Goal: Communication & Community: Connect with others

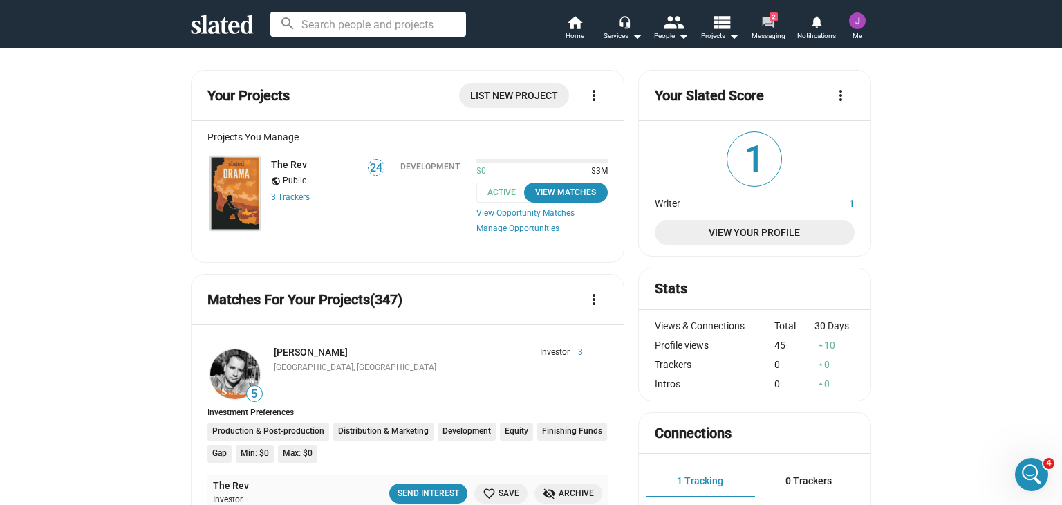
click at [762, 27] on mat-icon "forum" at bounding box center [767, 21] width 13 height 13
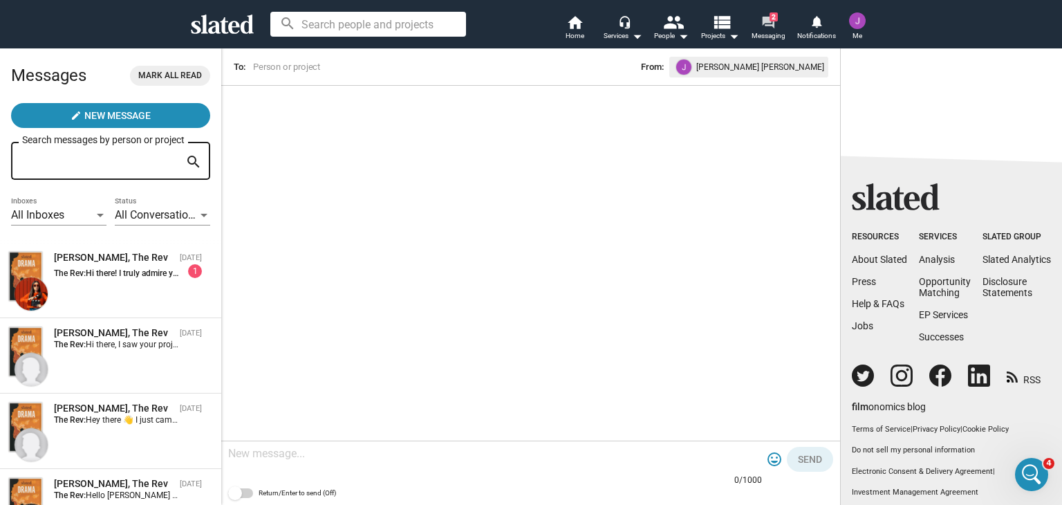
click at [772, 21] on span "2" at bounding box center [774, 16] width 8 height 9
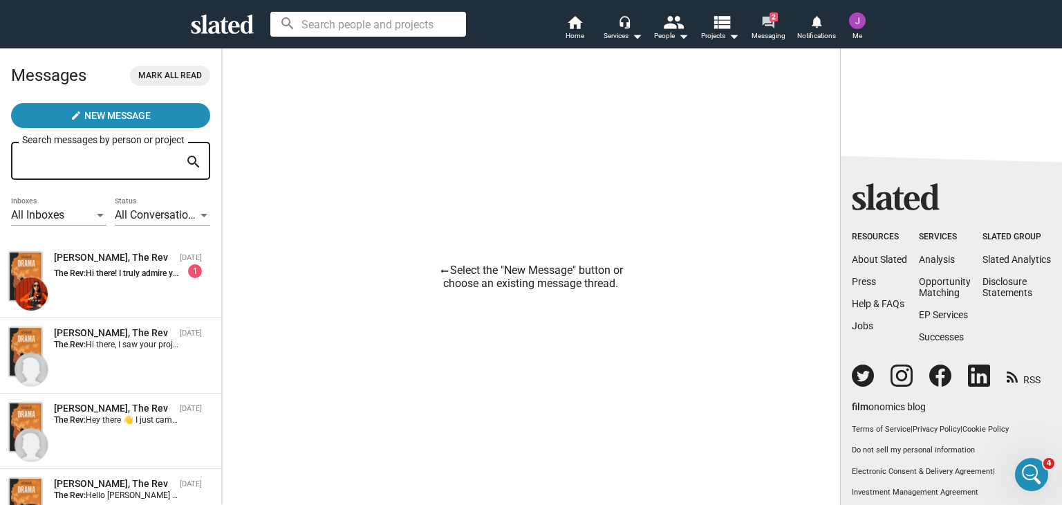
click at [772, 21] on span "2" at bounding box center [774, 16] width 8 height 9
click at [770, 24] on mat-icon "forum" at bounding box center [767, 21] width 13 height 13
click at [575, 26] on mat-icon "home" at bounding box center [574, 22] width 17 height 17
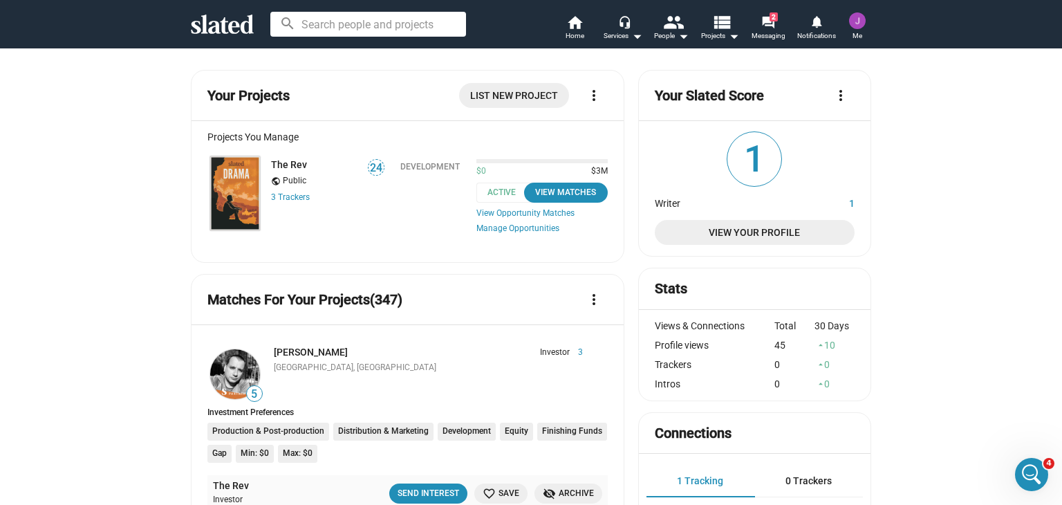
click at [221, 181] on img at bounding box center [235, 193] width 50 height 74
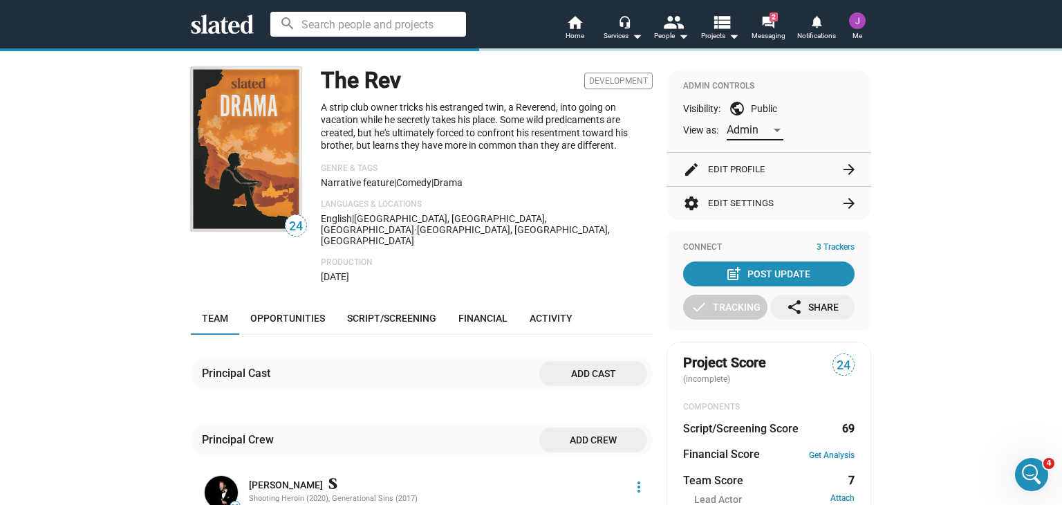
click at [771, 132] on div at bounding box center [777, 129] width 12 height 11
click at [936, 124] on div at bounding box center [531, 252] width 1062 height 505
click at [772, 138] on div "Admin" at bounding box center [755, 125] width 57 height 28
click at [741, 164] on span "Member" at bounding box center [750, 159] width 57 height 29
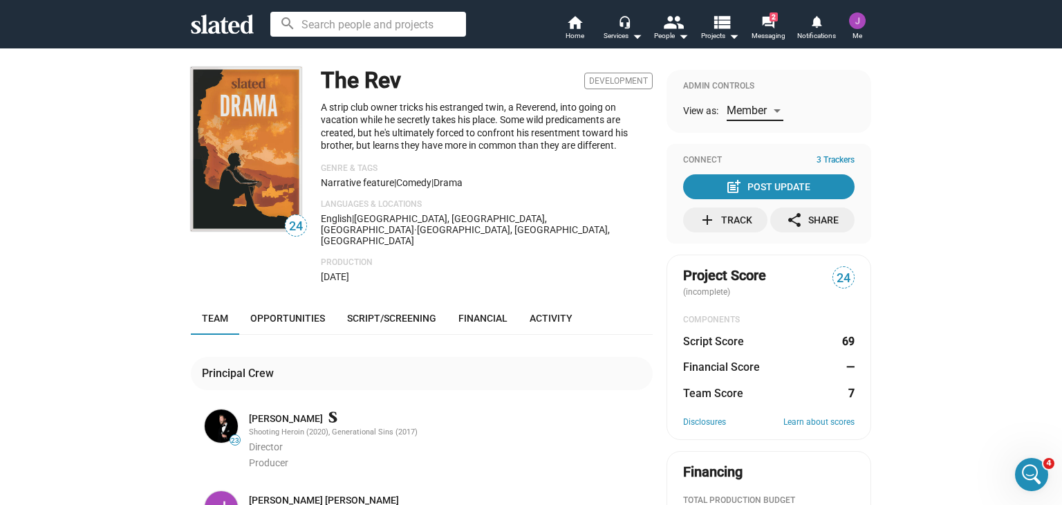
click at [757, 108] on span "Member" at bounding box center [747, 110] width 40 height 13
click at [750, 79] on span "Admin" at bounding box center [750, 81] width 57 height 29
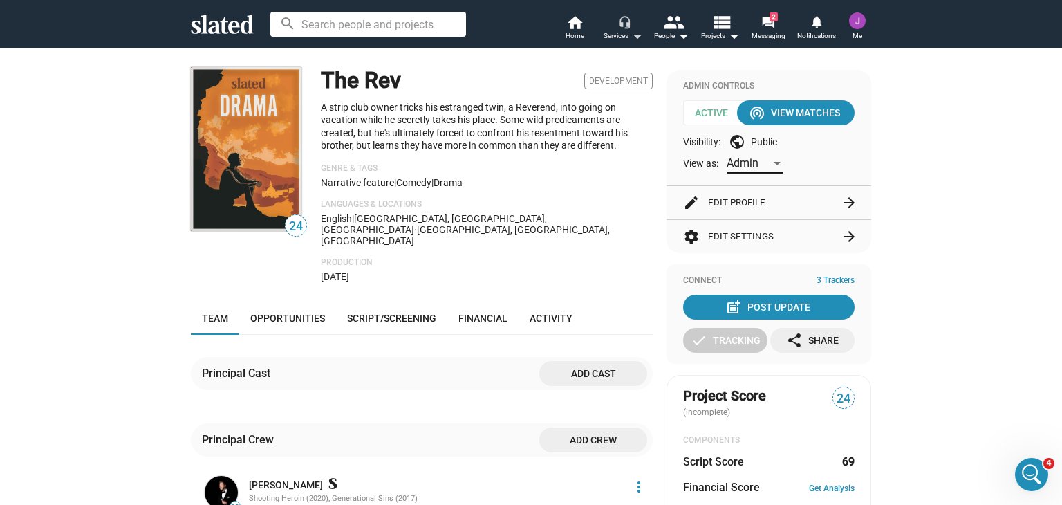
click at [630, 32] on mat-icon "arrow_drop_down" at bounding box center [637, 36] width 17 height 17
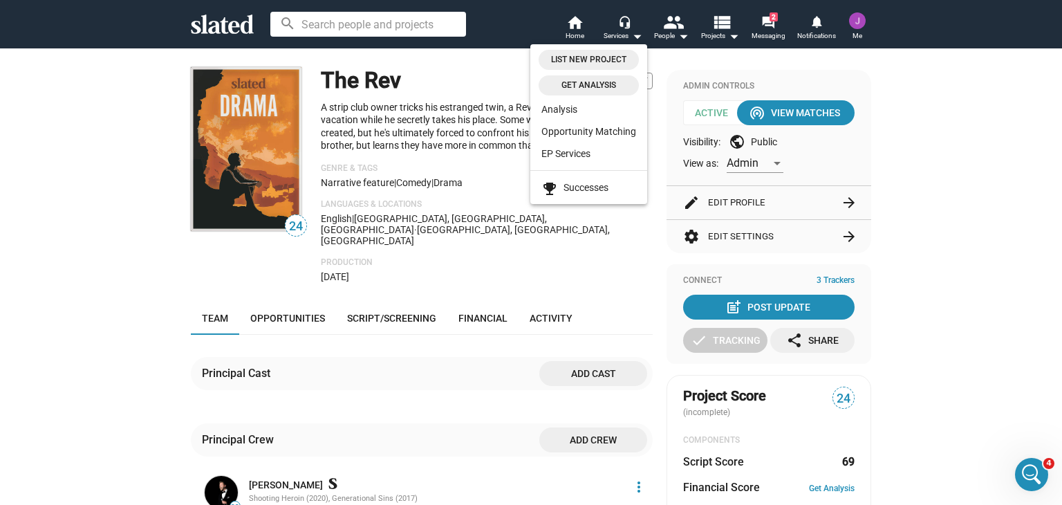
click at [566, 252] on div at bounding box center [531, 252] width 1062 height 505
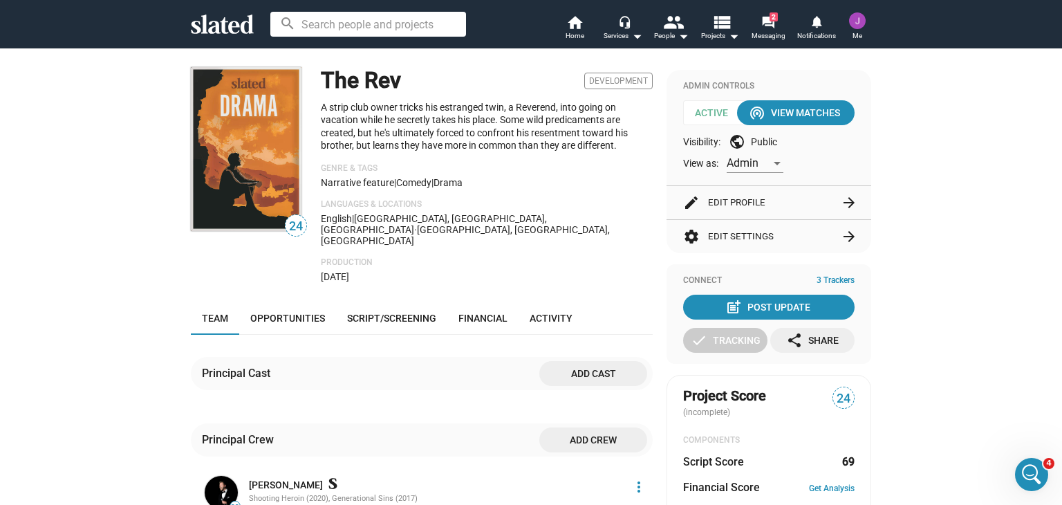
click at [855, 24] on img at bounding box center [857, 20] width 17 height 17
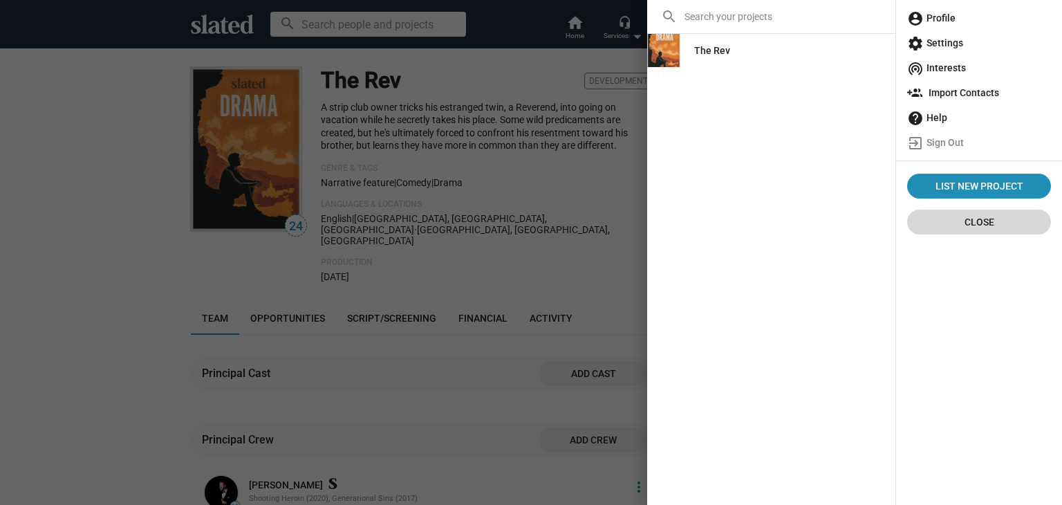
click at [988, 223] on span "Close" at bounding box center [979, 222] width 122 height 25
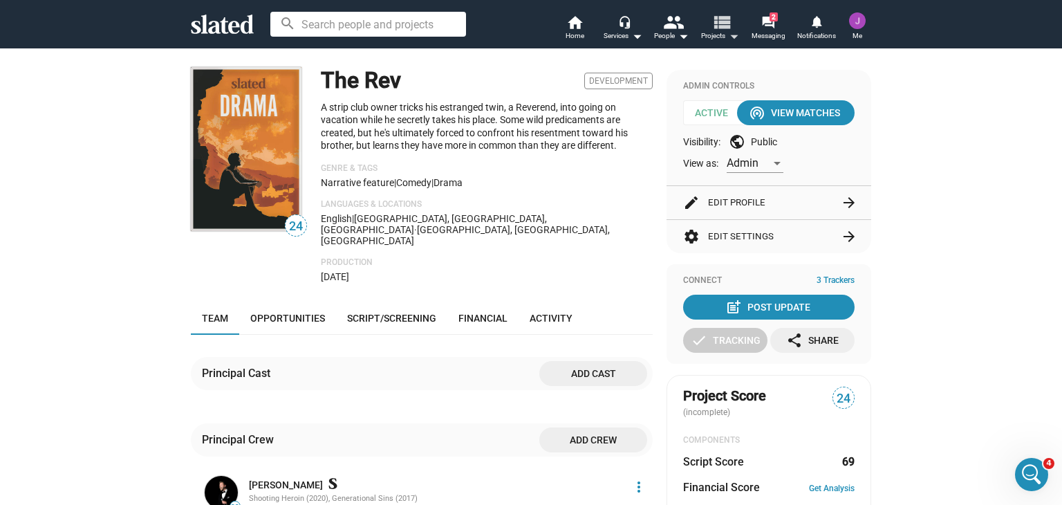
click at [730, 38] on mat-icon "arrow_drop_down" at bounding box center [733, 36] width 17 height 17
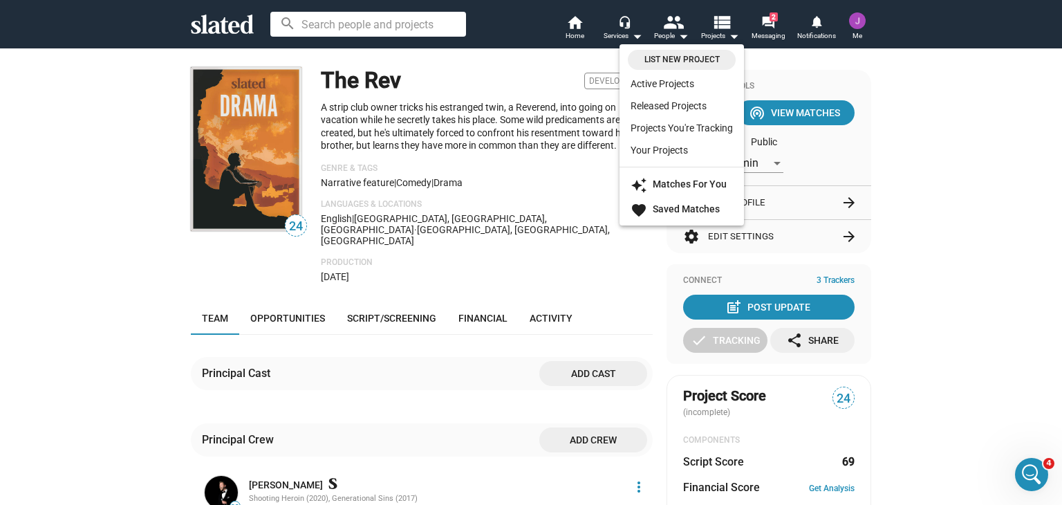
click at [944, 122] on div at bounding box center [531, 252] width 1062 height 505
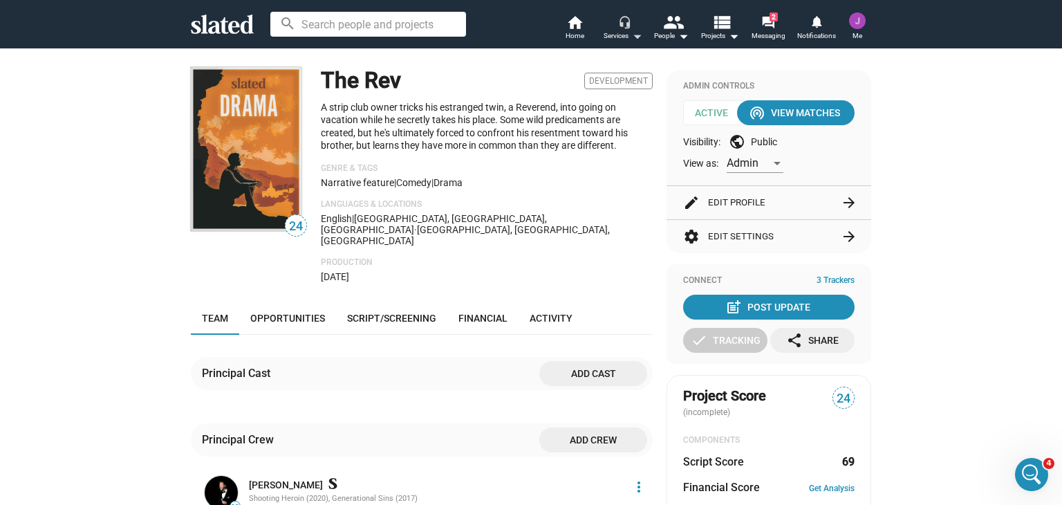
click at [630, 35] on mat-icon "arrow_drop_down" at bounding box center [637, 36] width 17 height 17
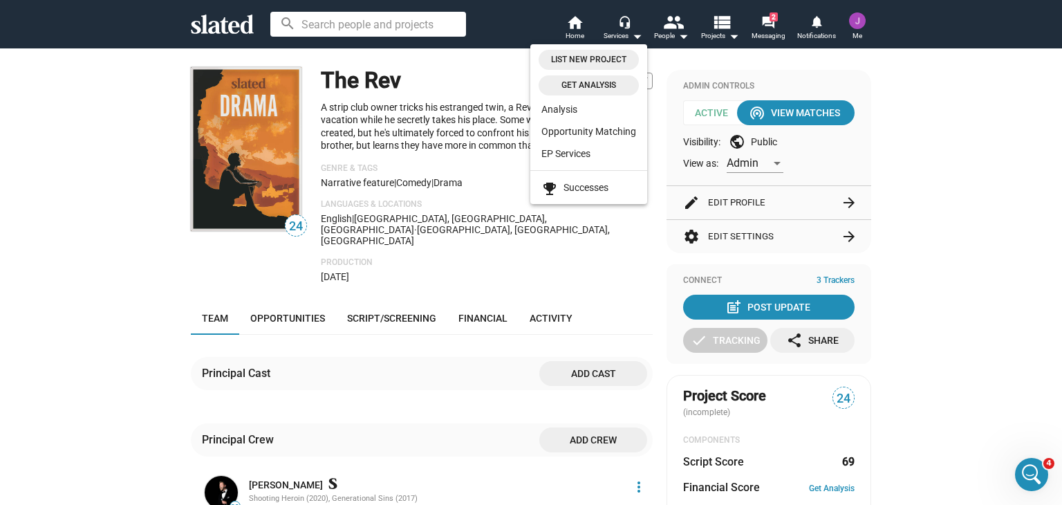
click at [594, 249] on div at bounding box center [531, 252] width 1062 height 505
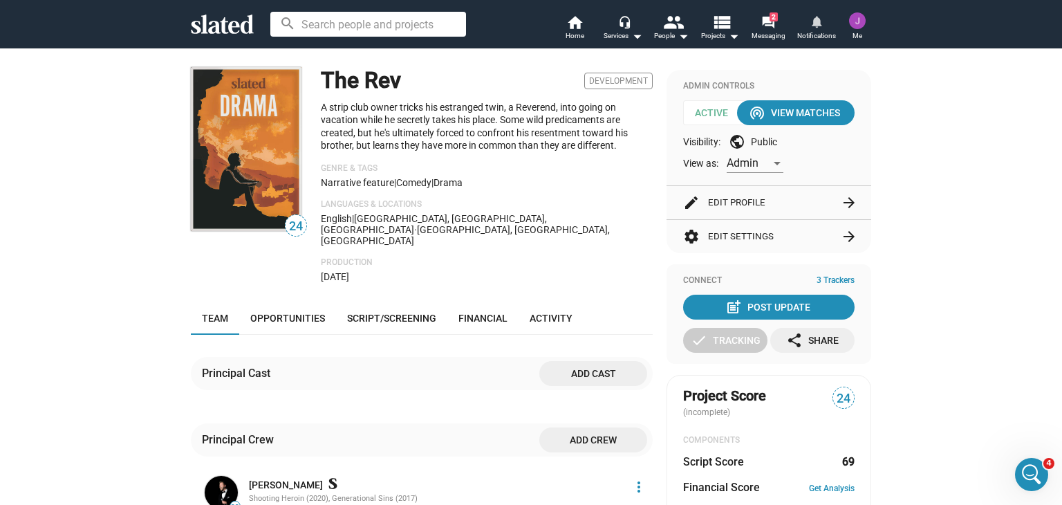
click at [816, 26] on mat-icon "notifications" at bounding box center [816, 21] width 13 height 13
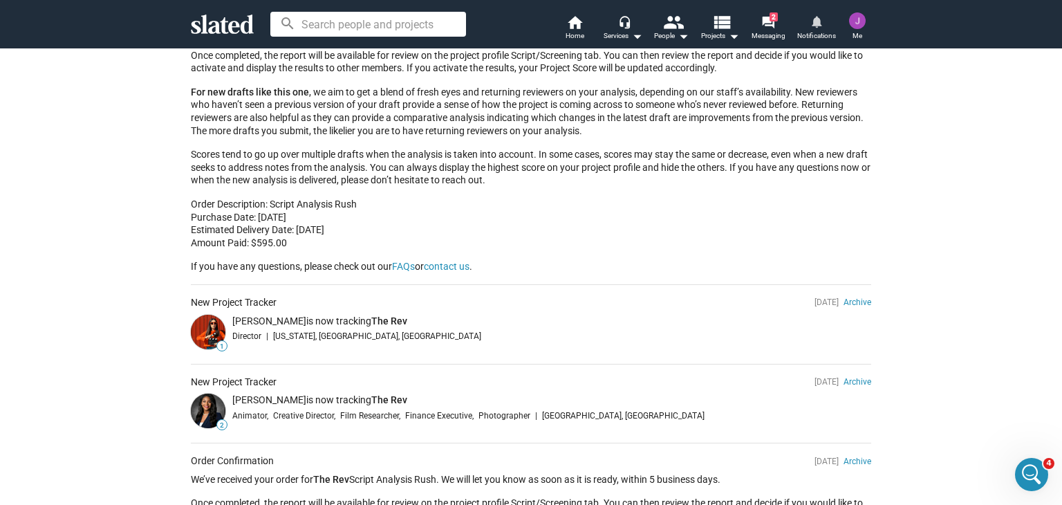
scroll to position [553, 0]
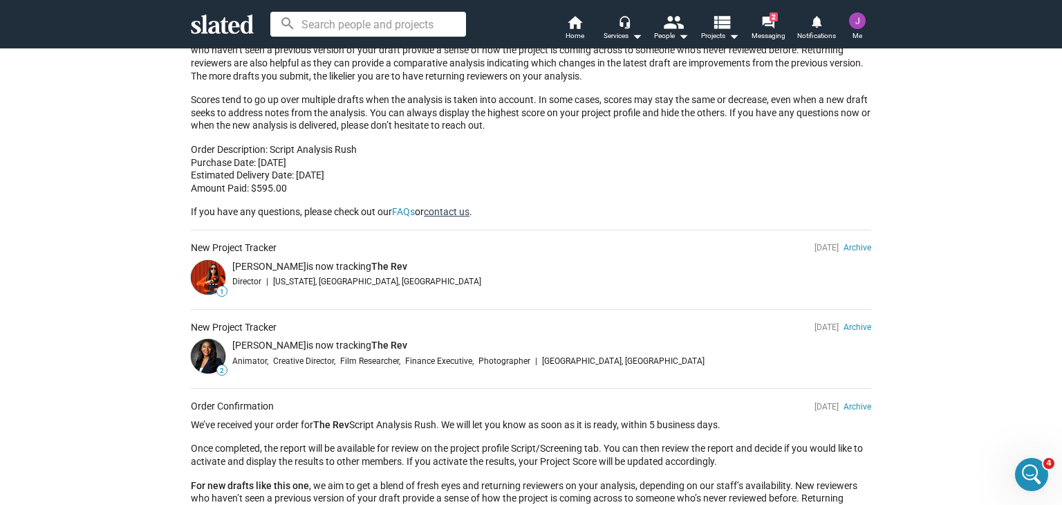
click at [443, 212] on link "contact us" at bounding box center [447, 211] width 46 height 11
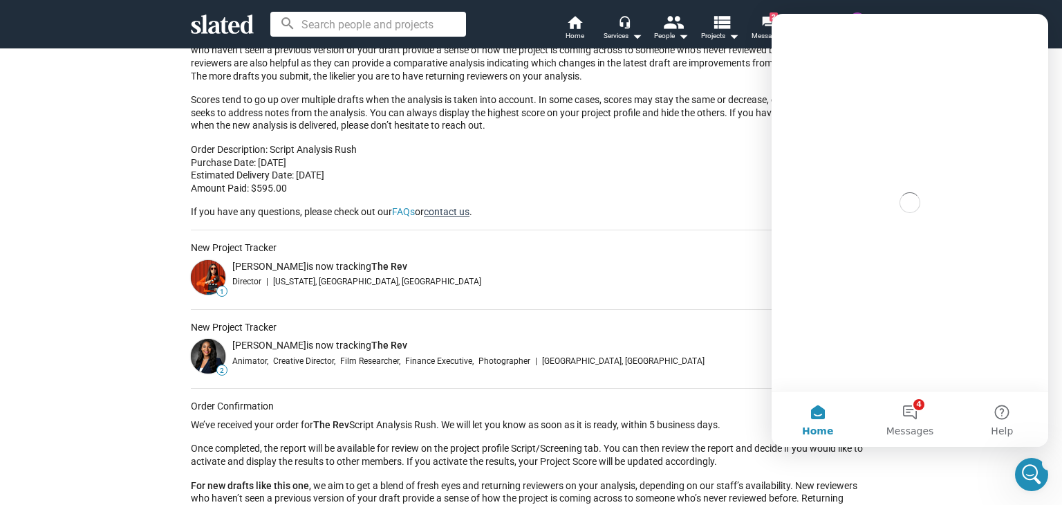
scroll to position [0, 0]
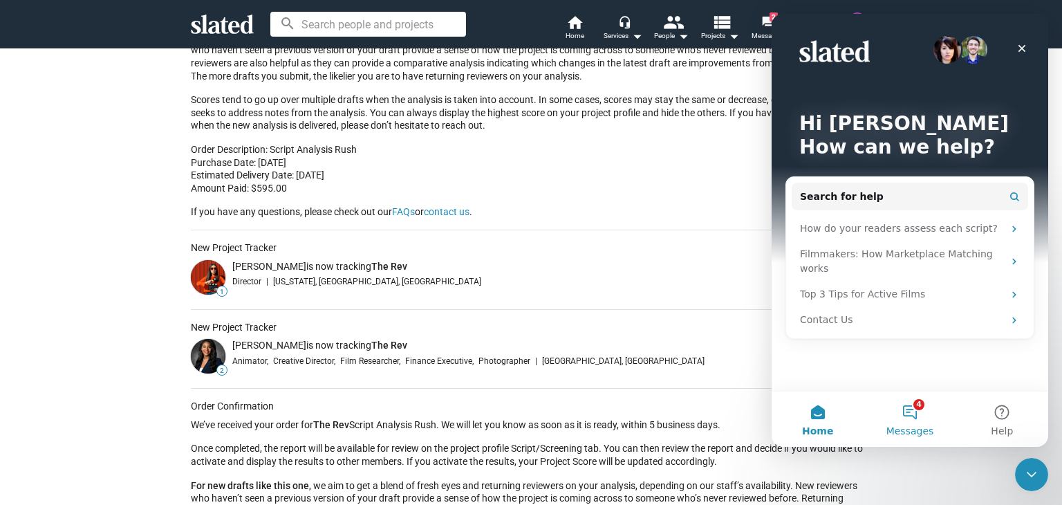
click at [909, 414] on button "4 Messages" at bounding box center [910, 418] width 92 height 55
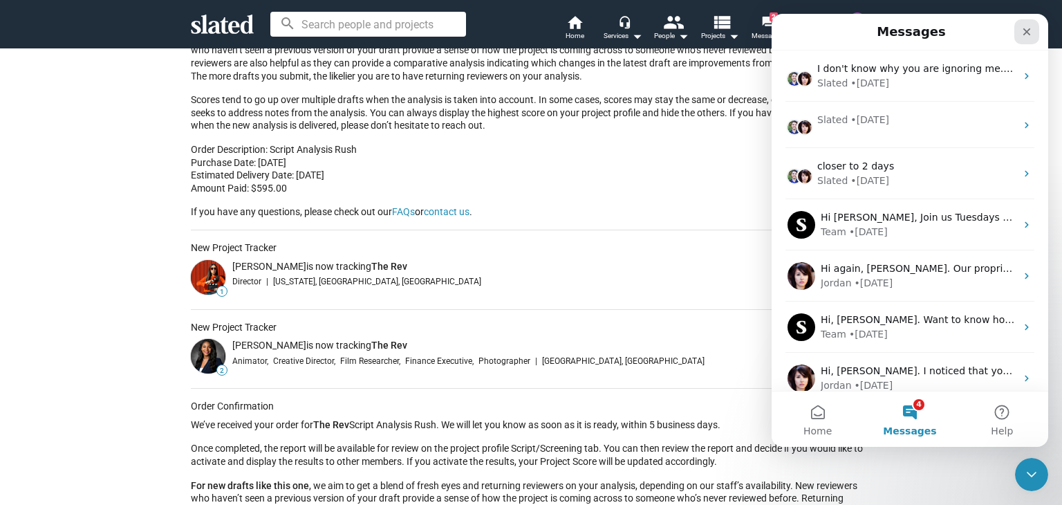
click at [1023, 30] on icon "Close" at bounding box center [1026, 31] width 11 height 11
